Goal: Information Seeking & Learning: Learn about a topic

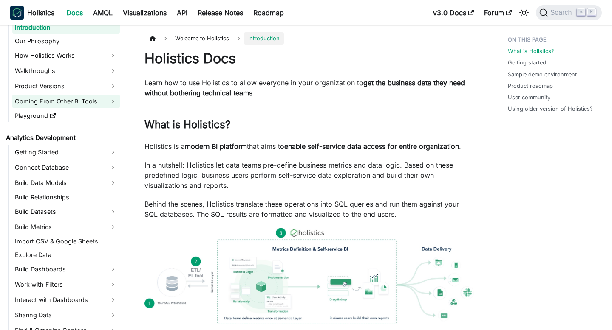
scroll to position [28, 0]
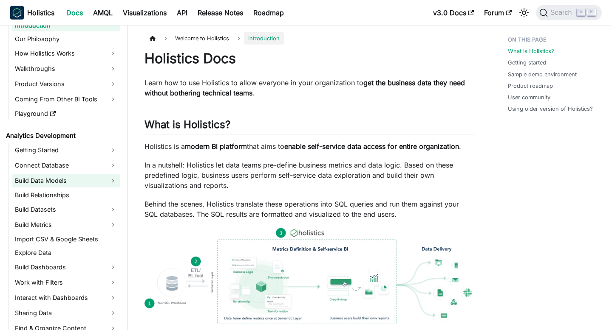
click at [69, 177] on link "Build Data Models" at bounding box center [65, 181] width 107 height 14
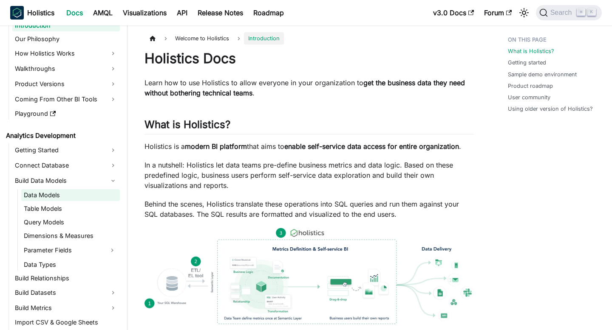
click at [75, 191] on link "Data Models" at bounding box center [70, 195] width 99 height 12
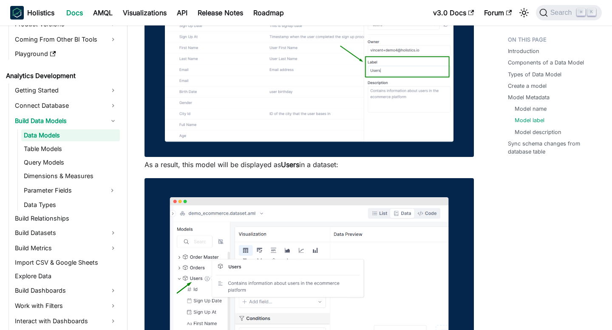
scroll to position [99, 0]
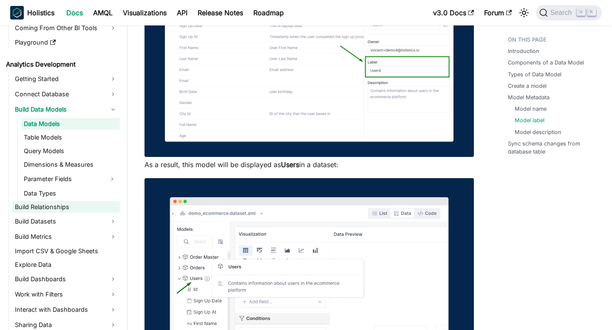
click at [63, 206] on link "Build Relationships" at bounding box center [65, 207] width 107 height 12
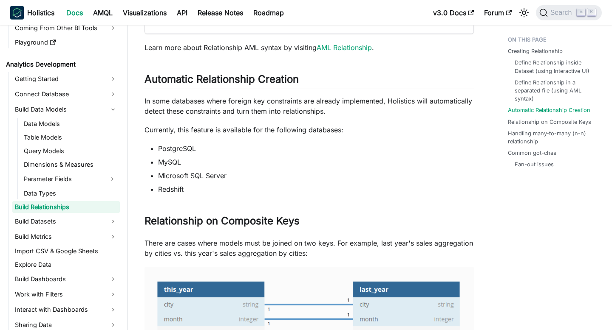
scroll to position [1081, 0]
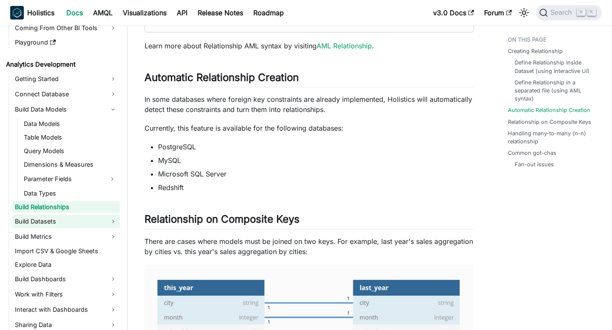
click at [59, 219] on link "Build Datasets" at bounding box center [65, 222] width 107 height 14
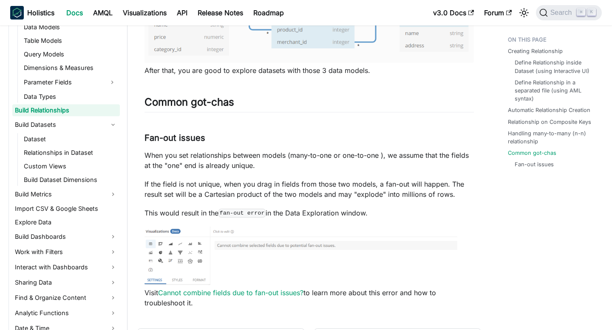
scroll to position [2038, 0]
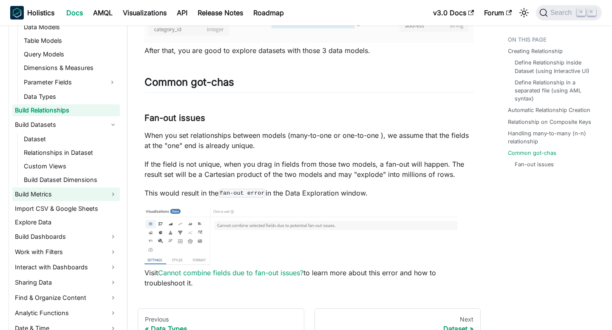
click at [62, 198] on link "Build Metrics" at bounding box center [65, 195] width 107 height 14
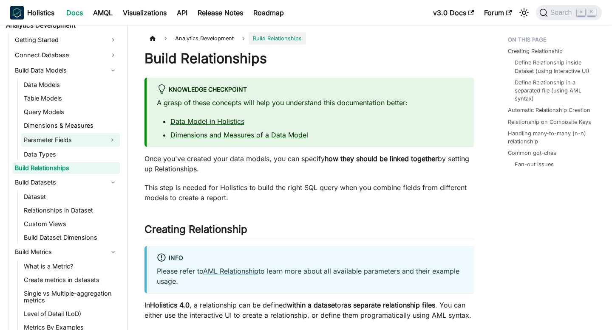
scroll to position [138, 0]
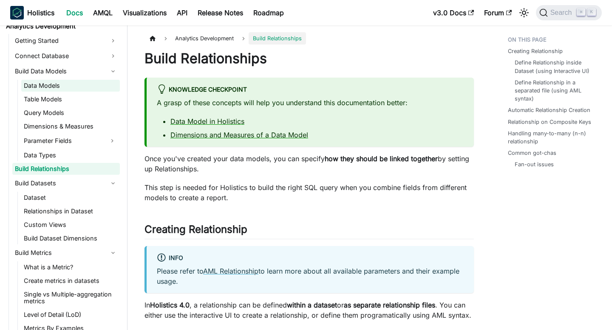
click at [68, 87] on link "Data Models" at bounding box center [70, 86] width 99 height 12
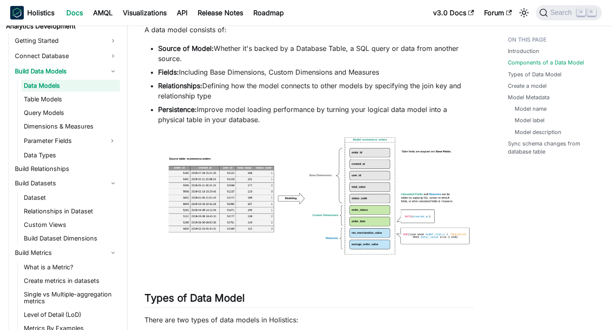
scroll to position [443, 0]
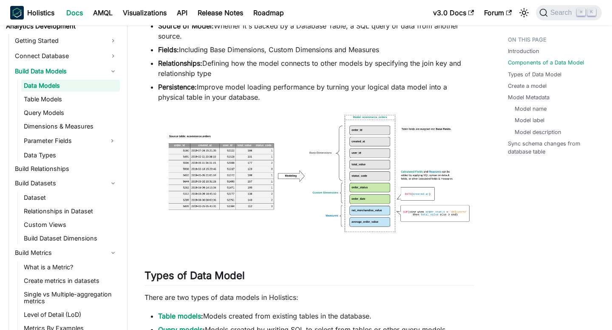
click at [360, 165] on img at bounding box center [308, 179] width 329 height 136
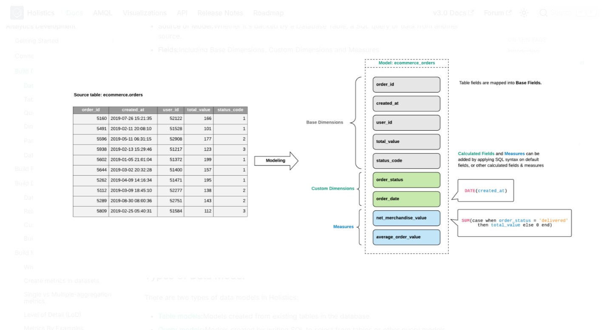
click at [293, 263] on img at bounding box center [306, 165] width 546 height 226
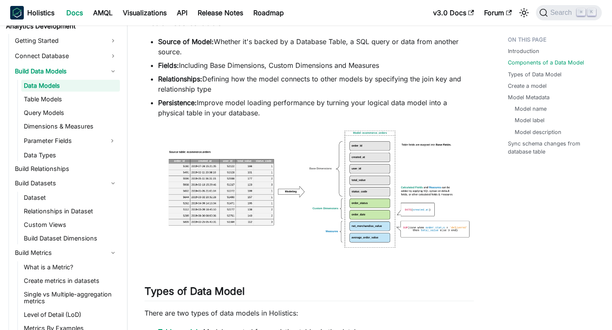
scroll to position [429, 0]
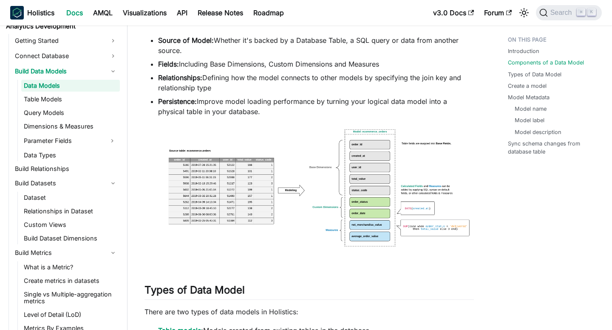
click at [308, 229] on img at bounding box center [308, 193] width 329 height 136
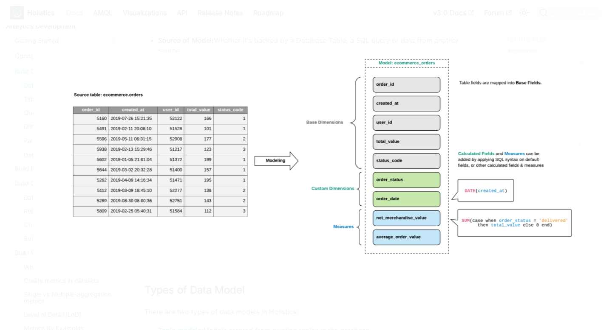
click at [316, 280] on div at bounding box center [306, 165] width 612 height 330
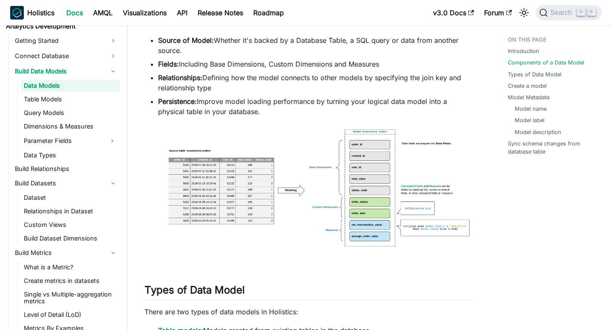
click at [321, 231] on img at bounding box center [308, 193] width 329 height 136
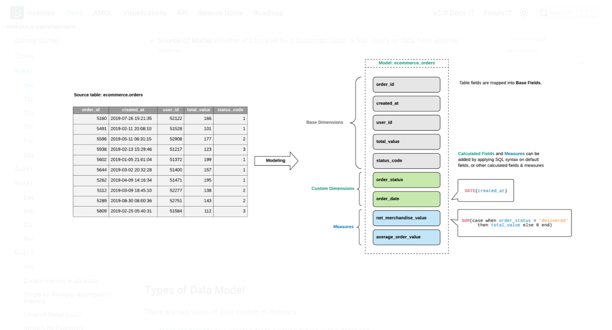
click at [297, 285] on div at bounding box center [306, 165] width 612 height 330
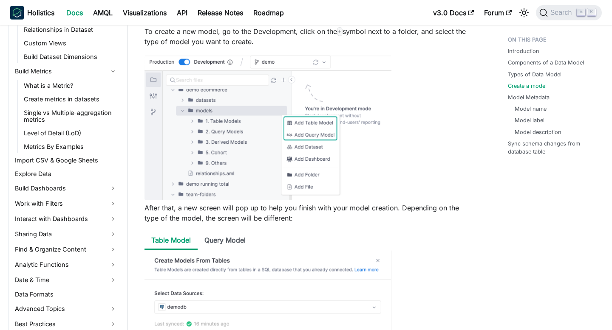
scroll to position [934, 0]
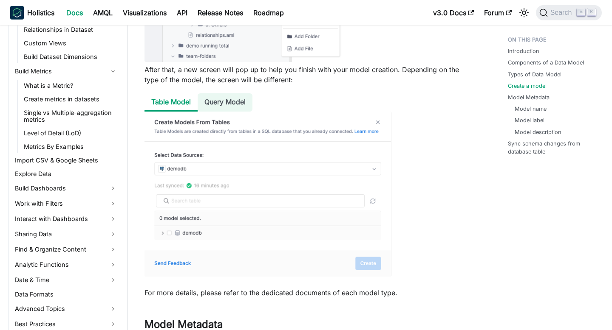
click at [218, 104] on li "Query Model" at bounding box center [225, 102] width 55 height 18
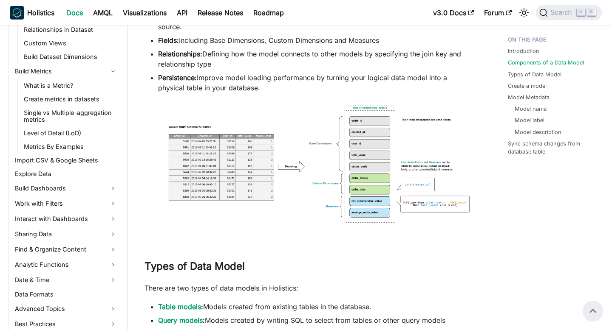
scroll to position [444, 0]
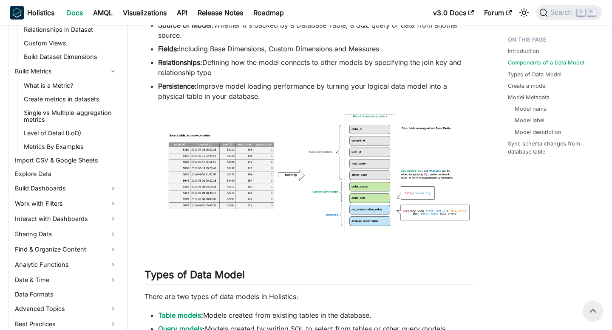
click at [256, 189] on img at bounding box center [308, 178] width 329 height 136
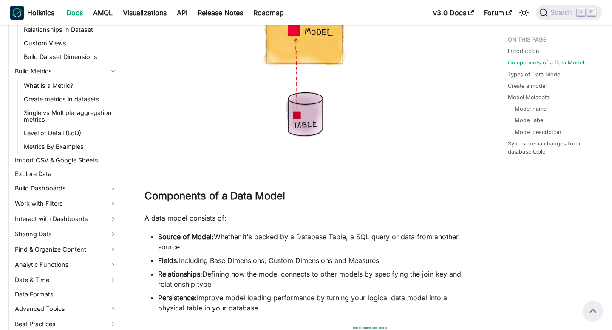
scroll to position [219, 0]
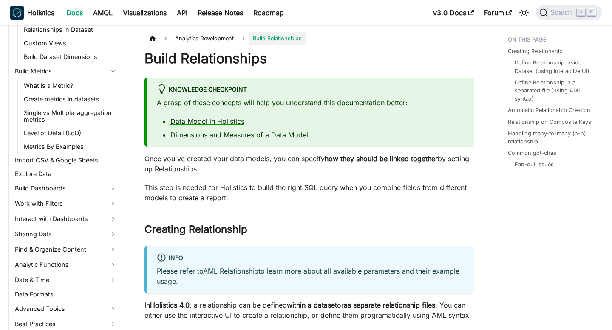
scroll to position [275, 0]
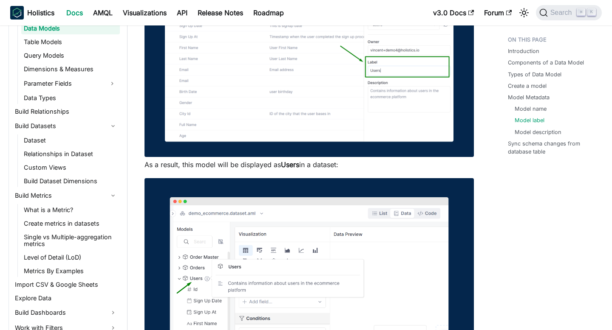
scroll to position [192, 0]
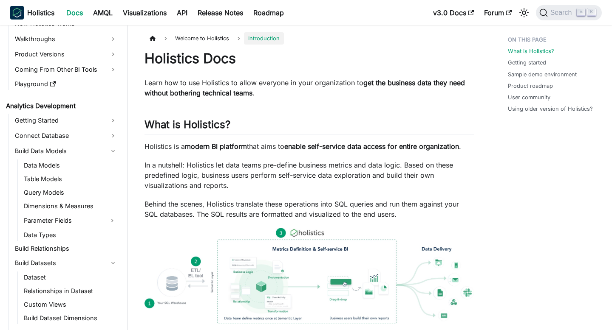
scroll to position [32, 0]
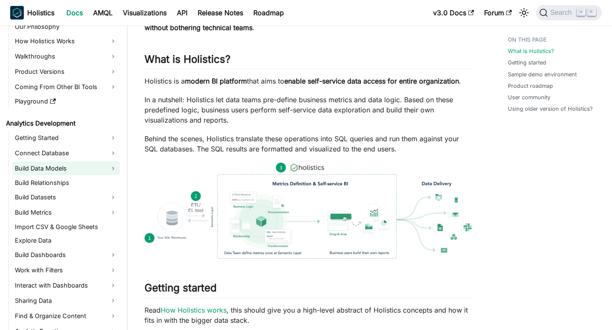
scroll to position [43, 0]
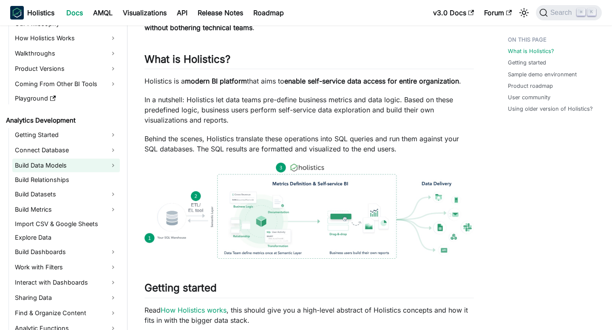
click at [69, 164] on link "Build Data Models" at bounding box center [65, 166] width 107 height 14
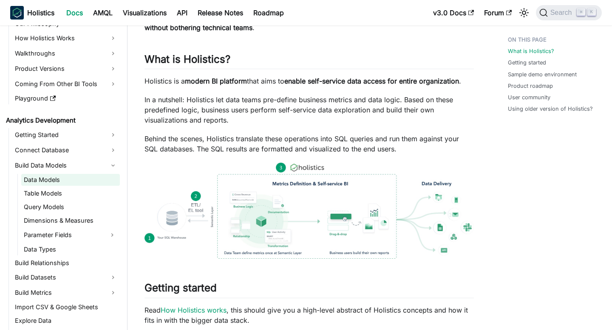
click at [70, 181] on link "Data Models" at bounding box center [70, 180] width 99 height 12
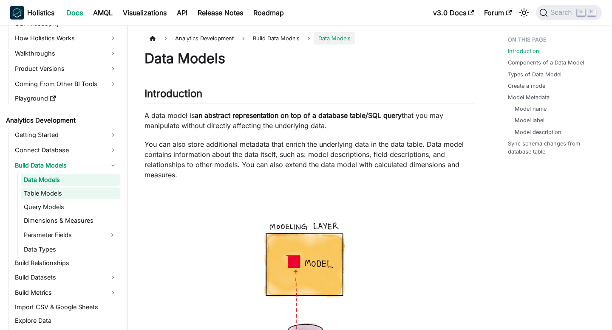
click at [73, 196] on link "Table Models" at bounding box center [70, 194] width 99 height 12
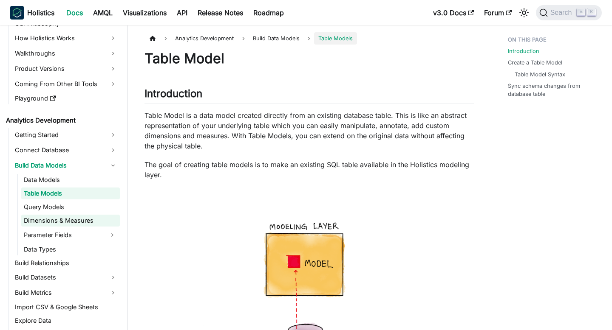
click at [69, 219] on link "Dimensions & Measures" at bounding box center [70, 221] width 99 height 12
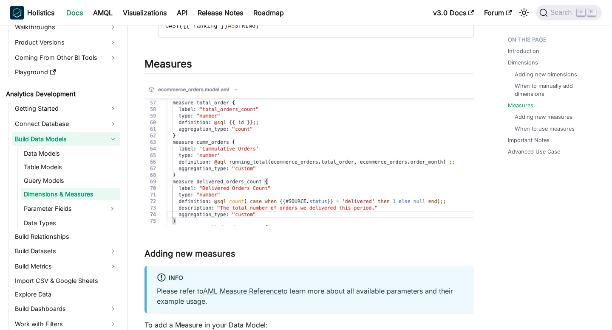
scroll to position [70, 0]
click at [55, 232] on link "Build Relationships" at bounding box center [65, 237] width 107 height 12
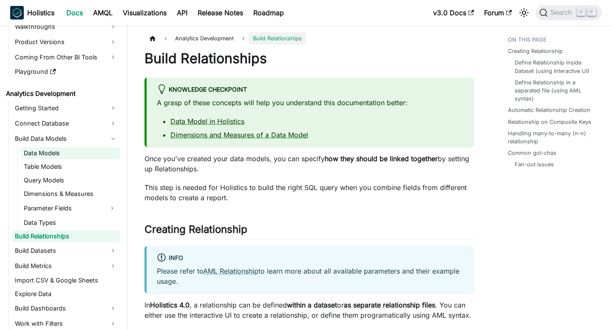
click at [45, 157] on link "Data Models" at bounding box center [70, 153] width 99 height 12
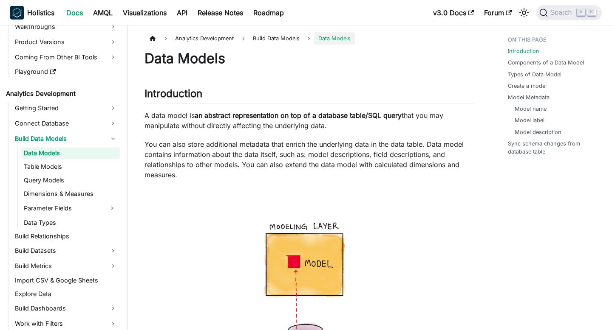
click at [221, 117] on strong "an abstract representation on top of a database table/SQL query" at bounding box center [298, 115] width 207 height 8
copy strong "abstract"
click at [245, 115] on strong "an abstract representation on top of a database table/SQL query" at bounding box center [298, 115] width 207 height 8
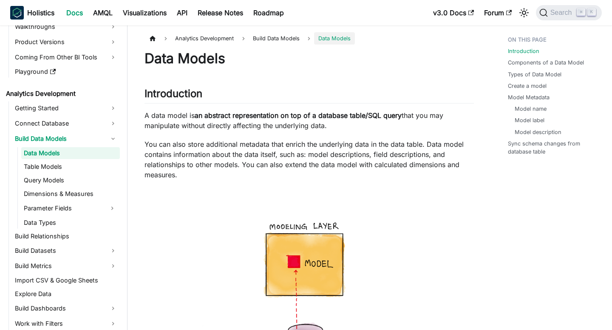
click at [226, 117] on strong "an abstract representation on top of a database table/SQL query" at bounding box center [298, 115] width 207 height 8
click at [256, 117] on strong "an abstract representation on top of a database table/SQL query" at bounding box center [298, 115] width 207 height 8
click at [368, 119] on strong "an abstract representation on top of a database table/SQL query" at bounding box center [298, 115] width 207 height 8
copy strong "abstract representation on top of a database table"
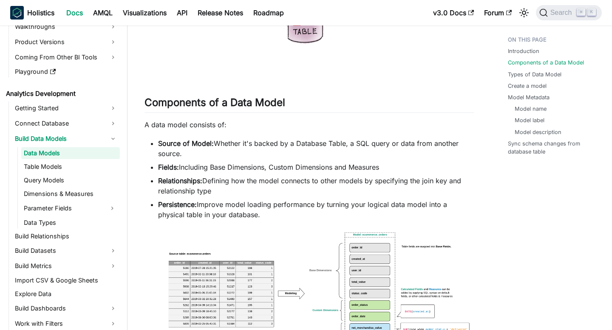
scroll to position [326, 0]
click at [166, 167] on strong "Fields:" at bounding box center [168, 166] width 21 height 8
copy strong "Fields"
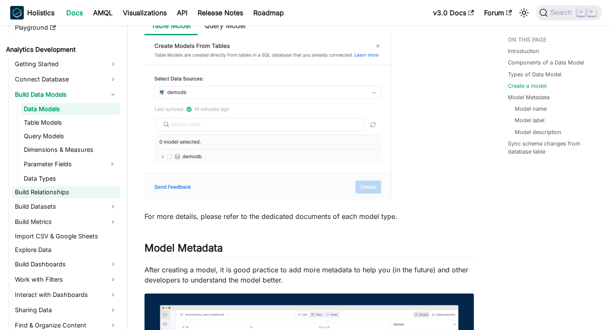
scroll to position [117, 0]
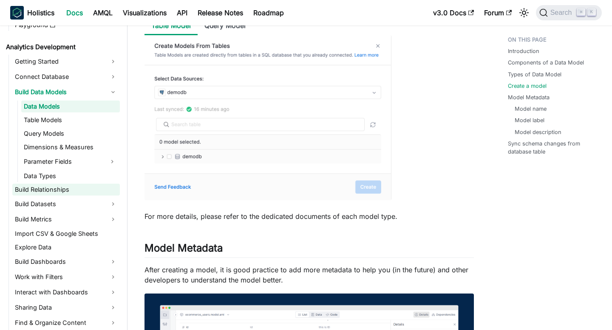
click at [64, 186] on link "Build Relationships" at bounding box center [65, 190] width 107 height 12
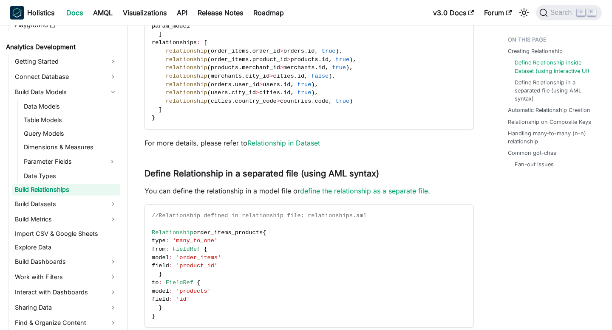
scroll to position [680, 0]
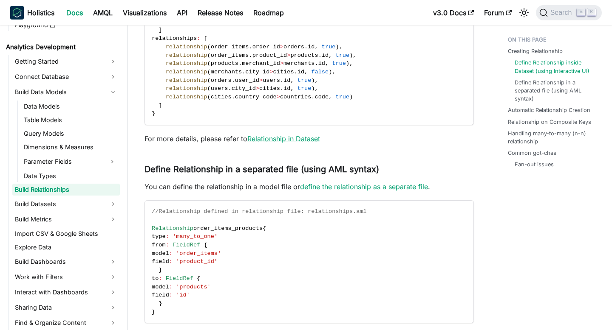
click at [269, 143] on link "Relationship in Dataset" at bounding box center [283, 139] width 73 height 8
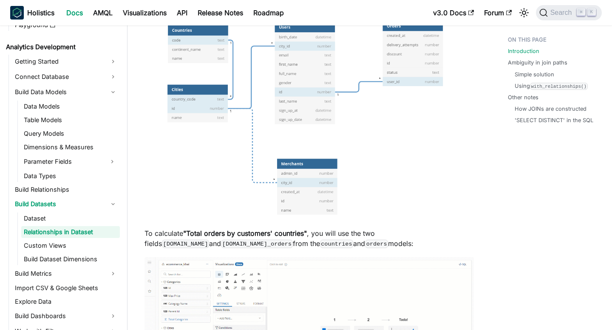
scroll to position [180, 0]
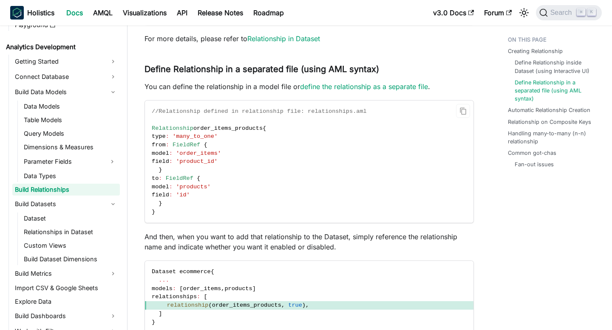
scroll to position [781, 0]
